Goal: Check status: Check status

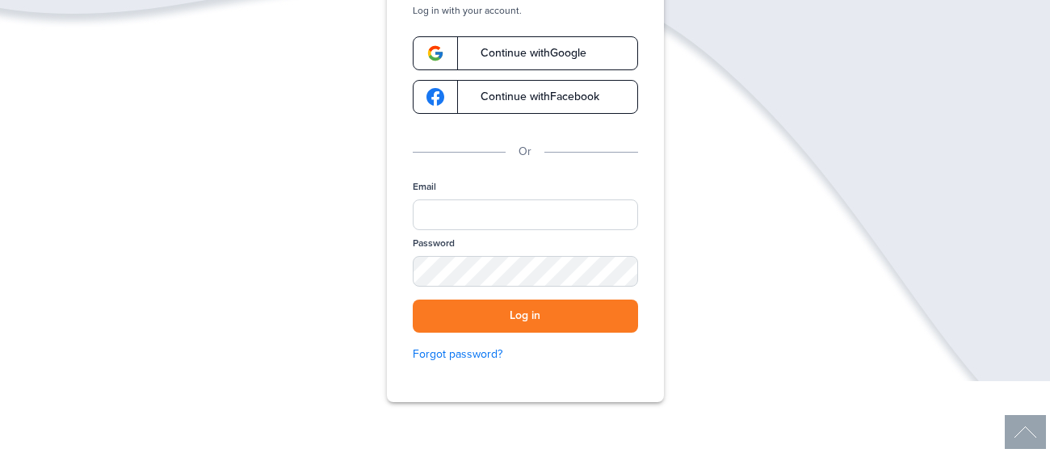
scroll to position [145, 0]
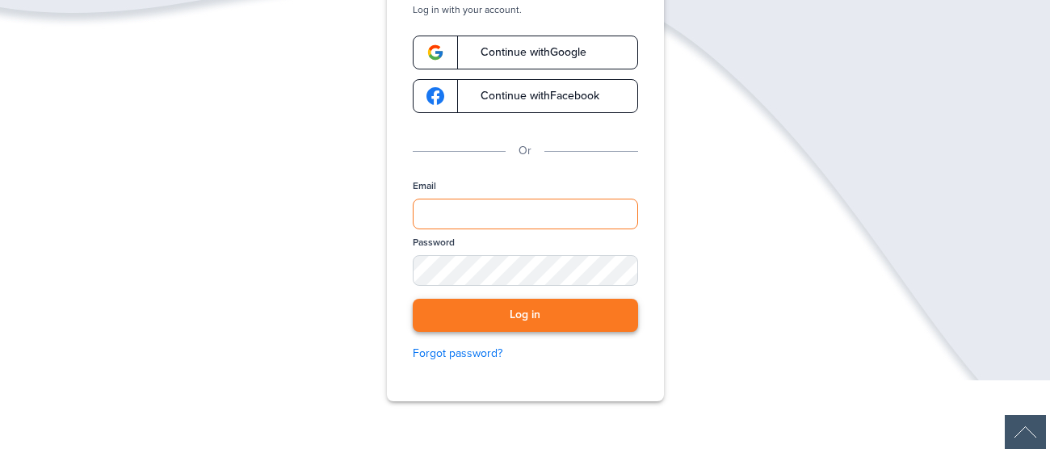
type input "**********"
click at [593, 329] on button "Log in" at bounding box center [525, 315] width 225 height 33
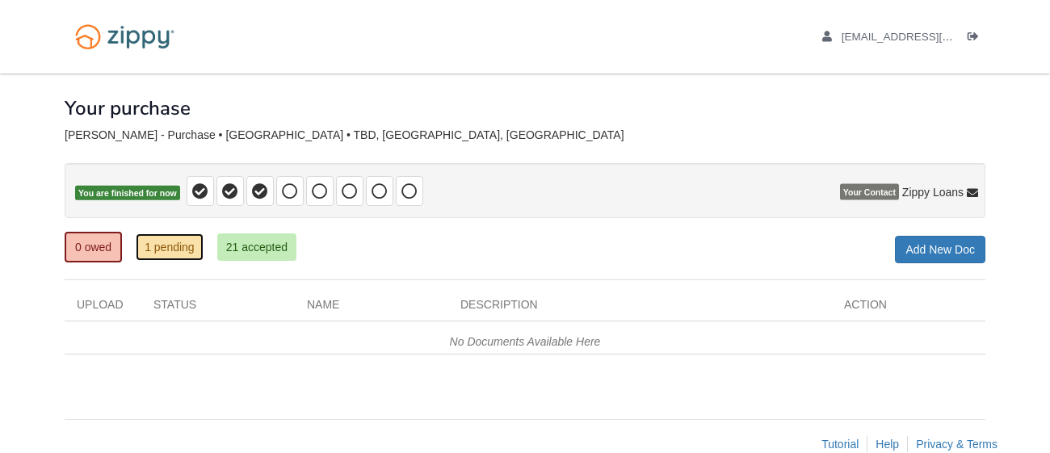
click at [180, 253] on link "1 pending" at bounding box center [170, 246] width 68 height 27
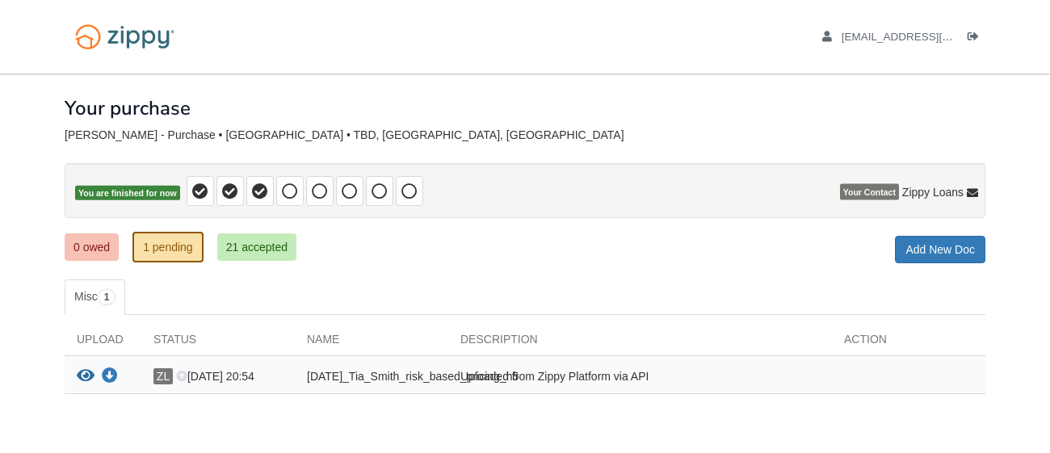
scroll to position [81, 0]
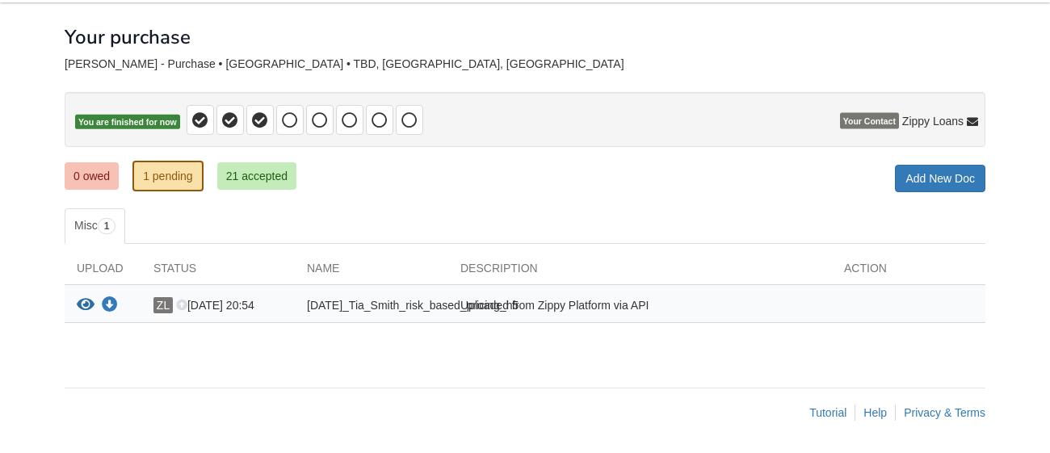
click at [497, 313] on div "Uploaded from Zippy Platform via API" at bounding box center [640, 307] width 384 height 21
click at [87, 300] on icon "View 10-04-2025_Tia_Smith_risk_based_pricing_h5" at bounding box center [86, 305] width 18 height 16
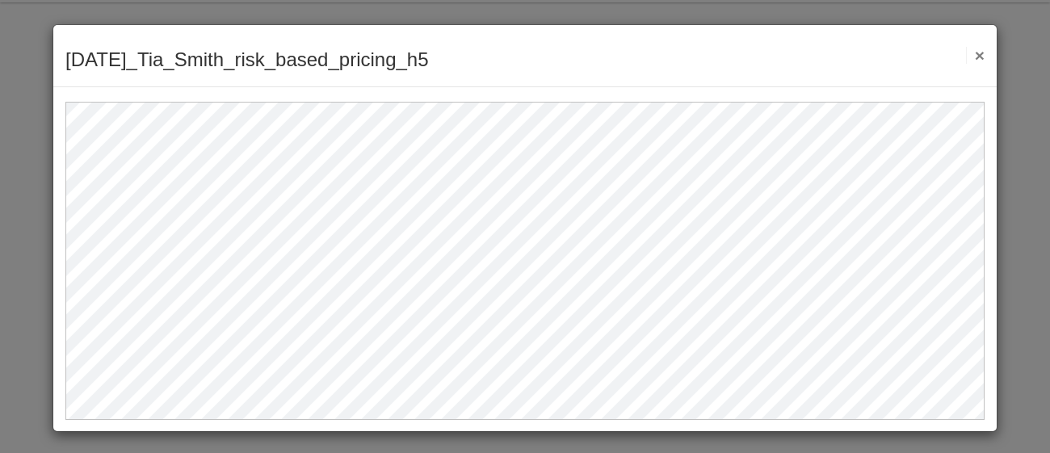
click at [981, 51] on button "×" at bounding box center [975, 55] width 19 height 17
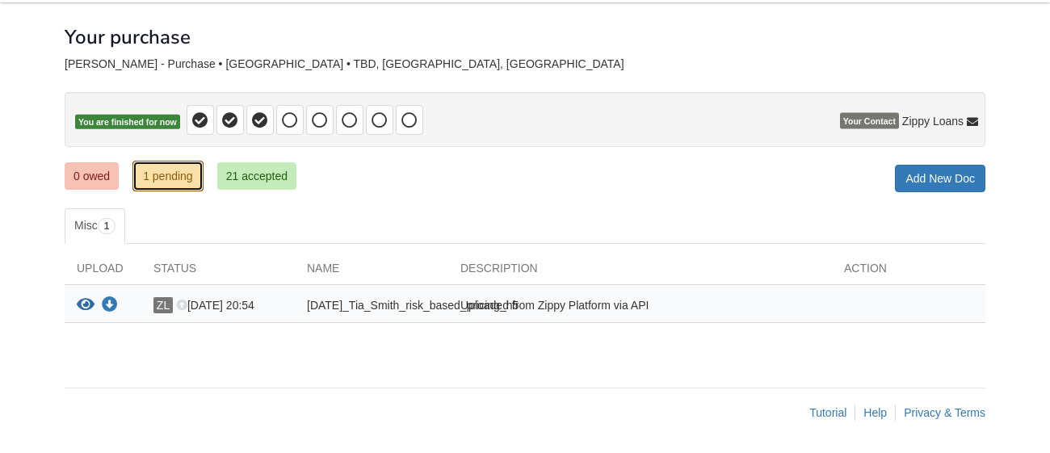
click at [182, 175] on link "1 pending" at bounding box center [167, 176] width 71 height 31
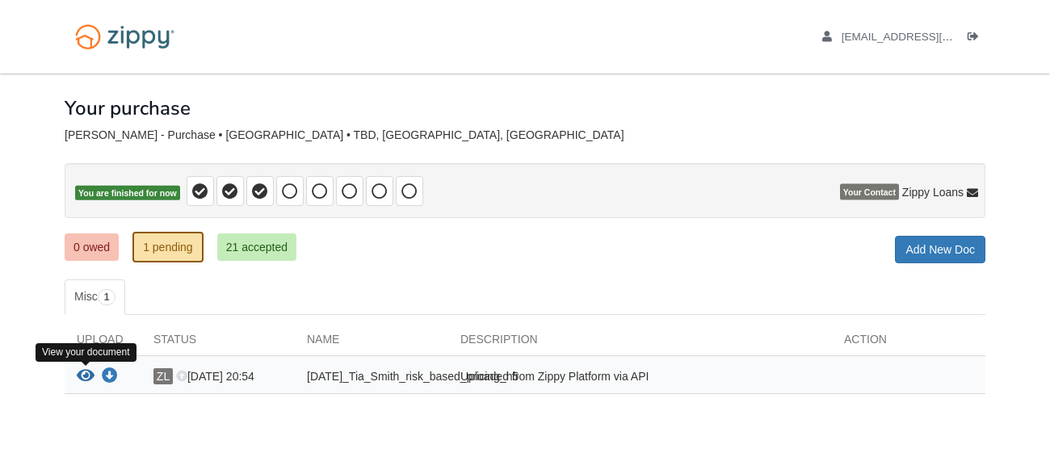
click at [82, 376] on icon "View 10-04-2025_Tia_Smith_risk_based_pricing_h5" at bounding box center [86, 376] width 18 height 16
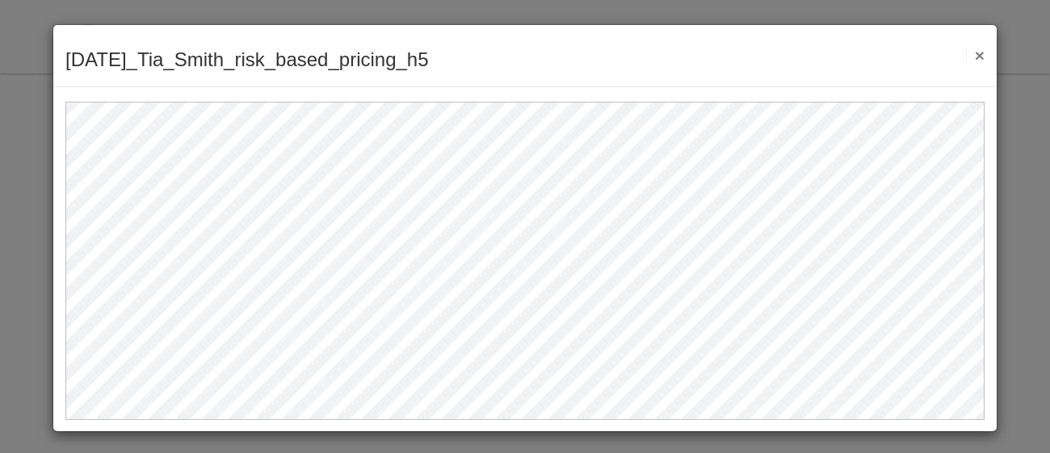
click at [981, 57] on button "×" at bounding box center [975, 55] width 19 height 17
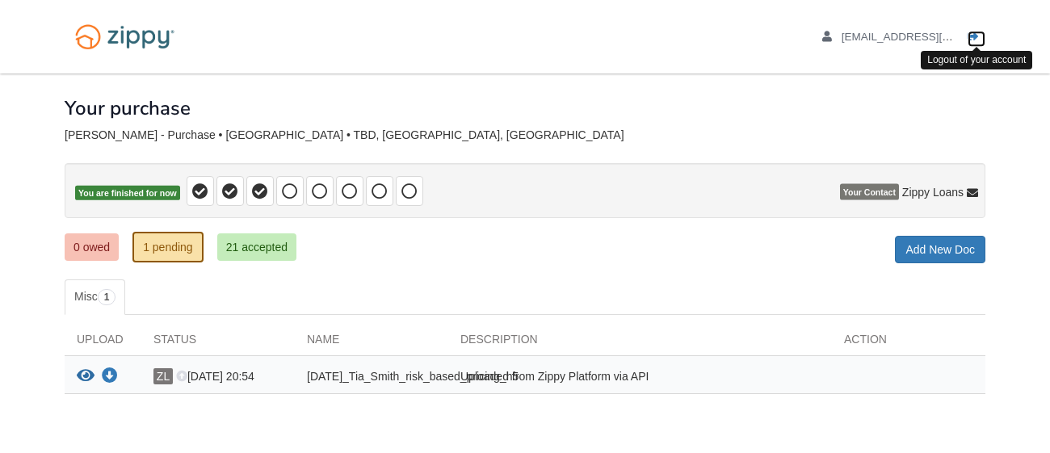
click at [975, 39] on icon "Log out" at bounding box center [973, 36] width 11 height 11
